Goal: Find specific fact: Find contact information

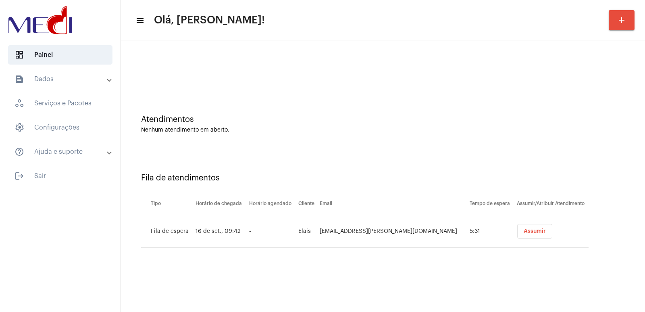
click at [362, 233] on td "[EMAIL_ADDRESS][PERSON_NAME][DOMAIN_NAME]" at bounding box center [393, 231] width 150 height 33
copy td "[EMAIL_ADDRESS][PERSON_NAME][DOMAIN_NAME]"
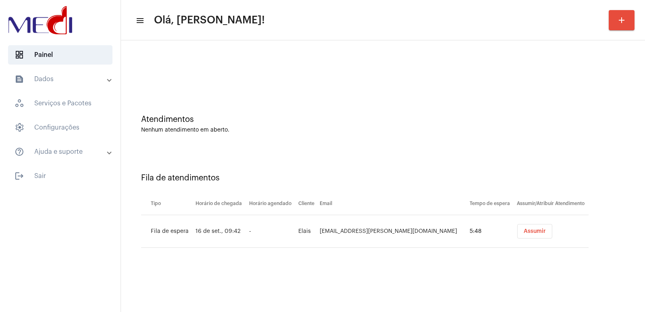
click at [332, 133] on div "Nenhum atendimento em aberto." at bounding box center [383, 130] width 484 height 6
